Goal: Information Seeking & Learning: Check status

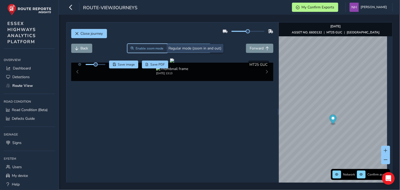
click at [146, 47] on span "Enable zoom mode" at bounding box center [150, 48] width 28 height 4
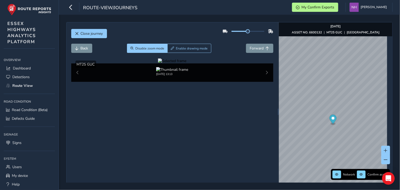
click at [187, 63] on div at bounding box center [172, 60] width 29 height 5
click at [82, 44] on button "Back" at bounding box center [81, 48] width 21 height 9
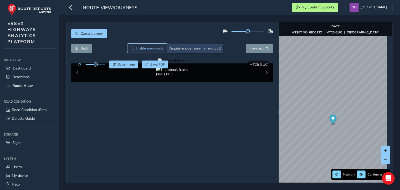
click at [148, 50] on span "Enable zoom mode" at bounding box center [150, 48] width 28 height 4
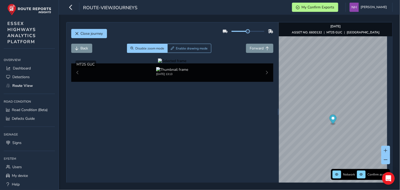
click at [187, 63] on div at bounding box center [172, 60] width 29 height 5
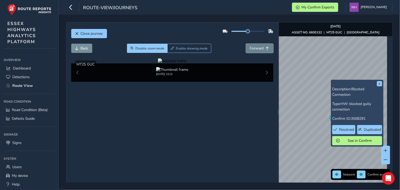
click at [253, 50] on span "Forward" at bounding box center [257, 48] width 14 height 5
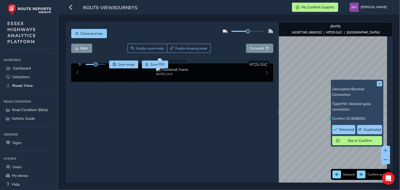
click at [187, 63] on div at bounding box center [172, 60] width 29 height 5
click at [92, 33] on span "Close journey" at bounding box center [92, 33] width 22 height 5
